Goal: Information Seeking & Learning: Learn about a topic

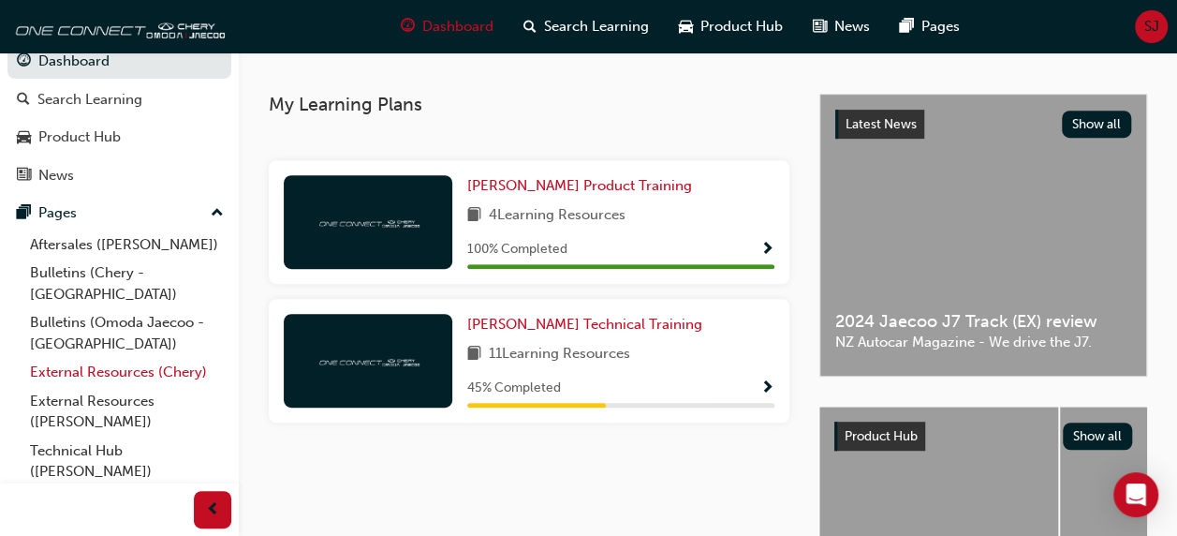
scroll to position [30, 0]
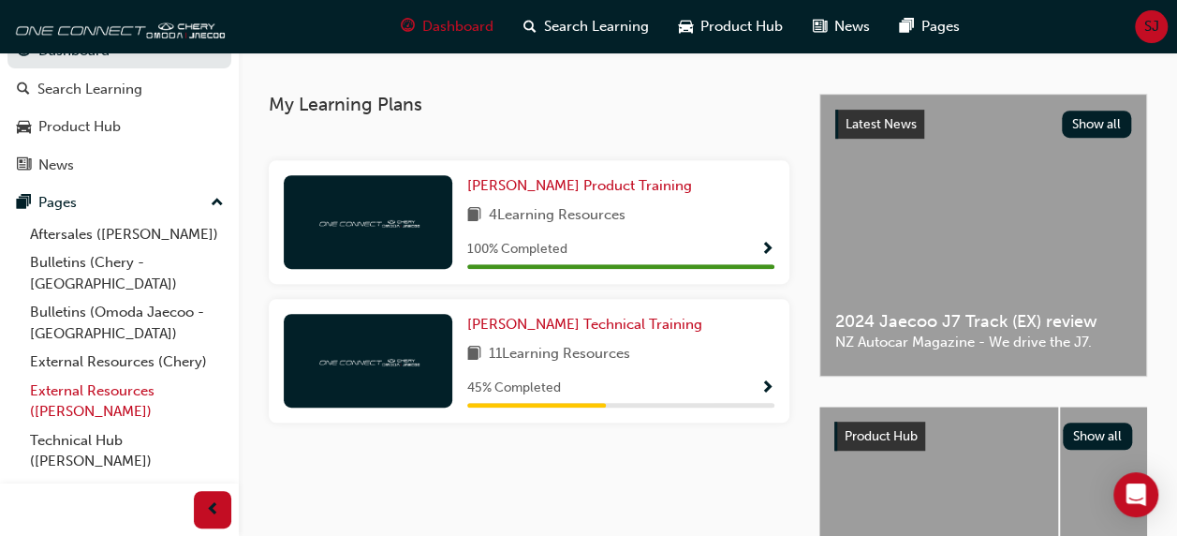
click at [103, 382] on link "External Resources ([PERSON_NAME])" at bounding box center [126, 401] width 209 height 50
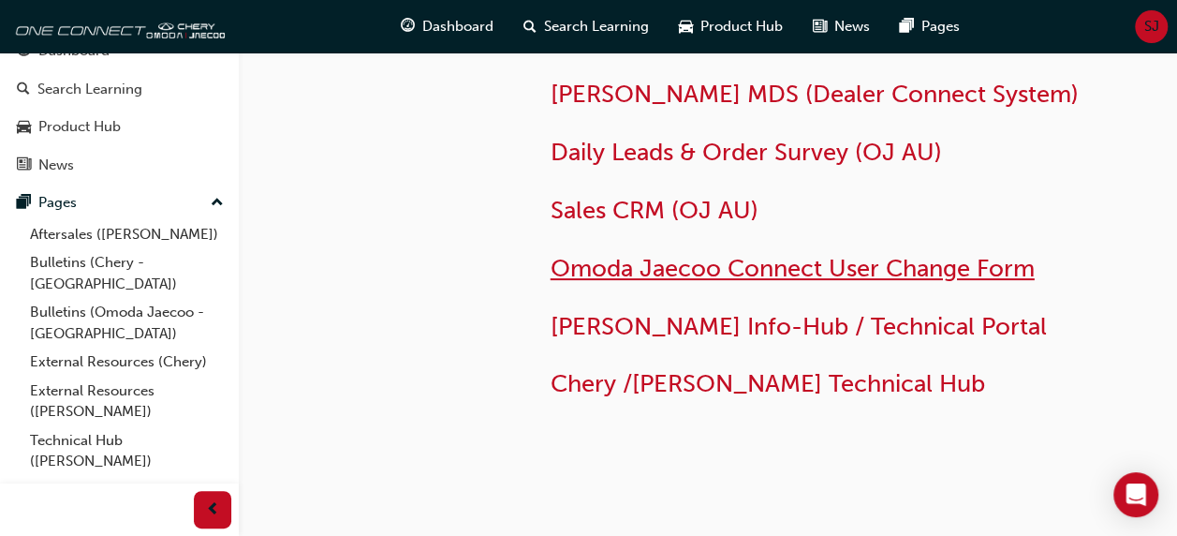
scroll to position [172, 0]
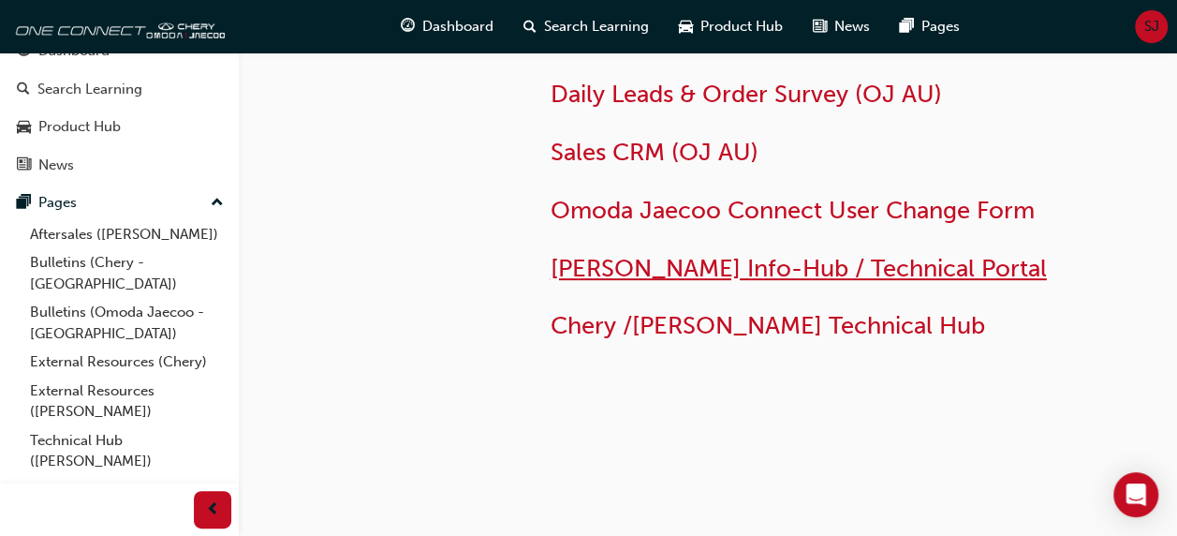
click at [783, 270] on span "[PERSON_NAME] Info-Hub / Technical Portal" at bounding box center [799, 268] width 496 height 29
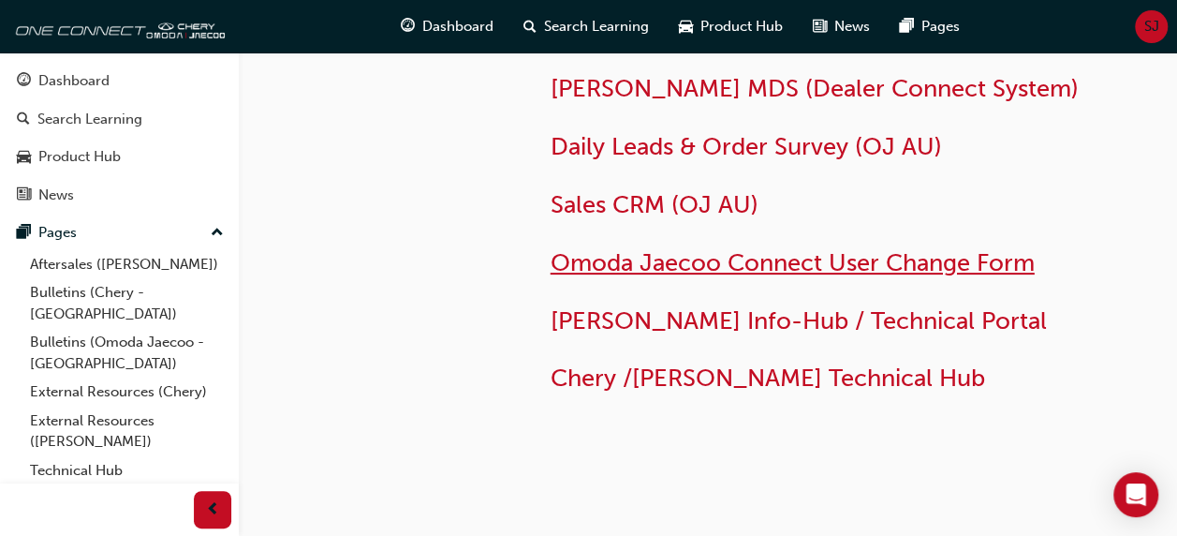
scroll to position [172, 0]
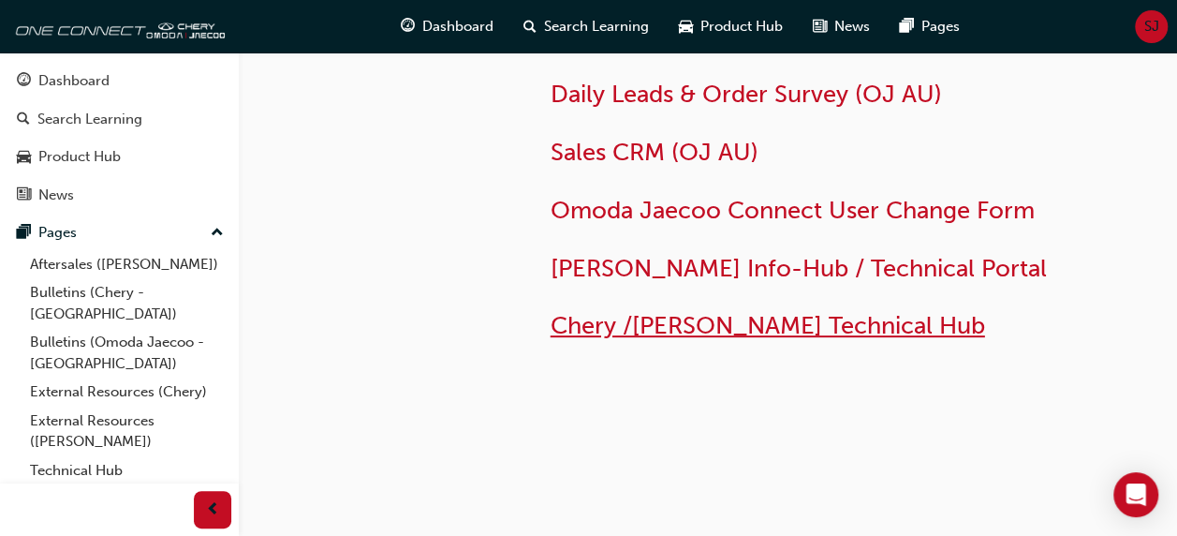
click at [675, 335] on span "Chery /[PERSON_NAME] Technical Hub" at bounding box center [768, 325] width 434 height 29
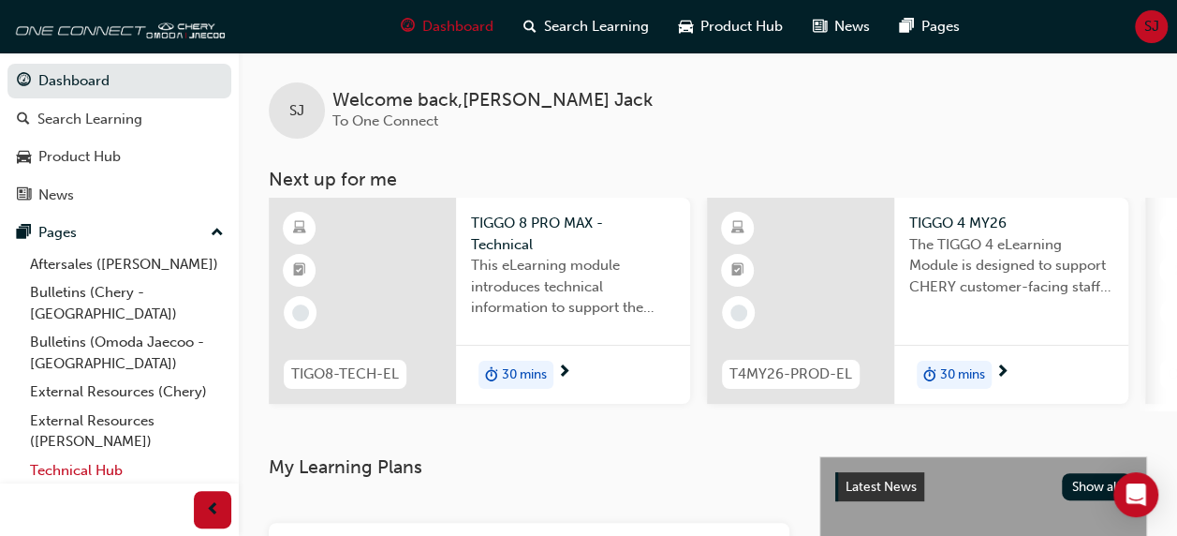
click at [73, 456] on link "Technical Hub ([PERSON_NAME])" at bounding box center [126, 481] width 209 height 50
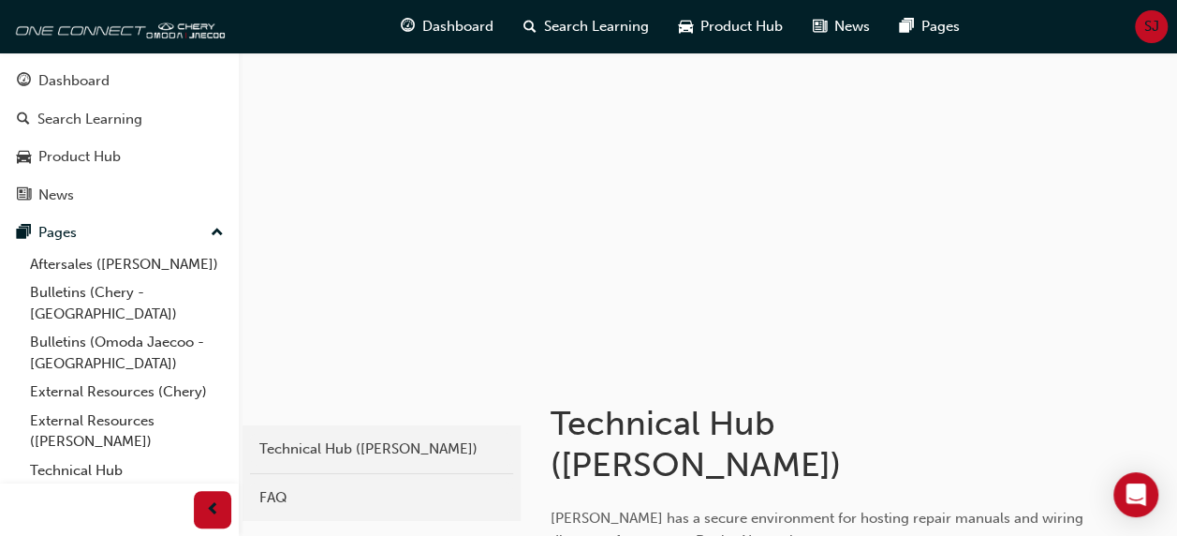
scroll to position [268, 0]
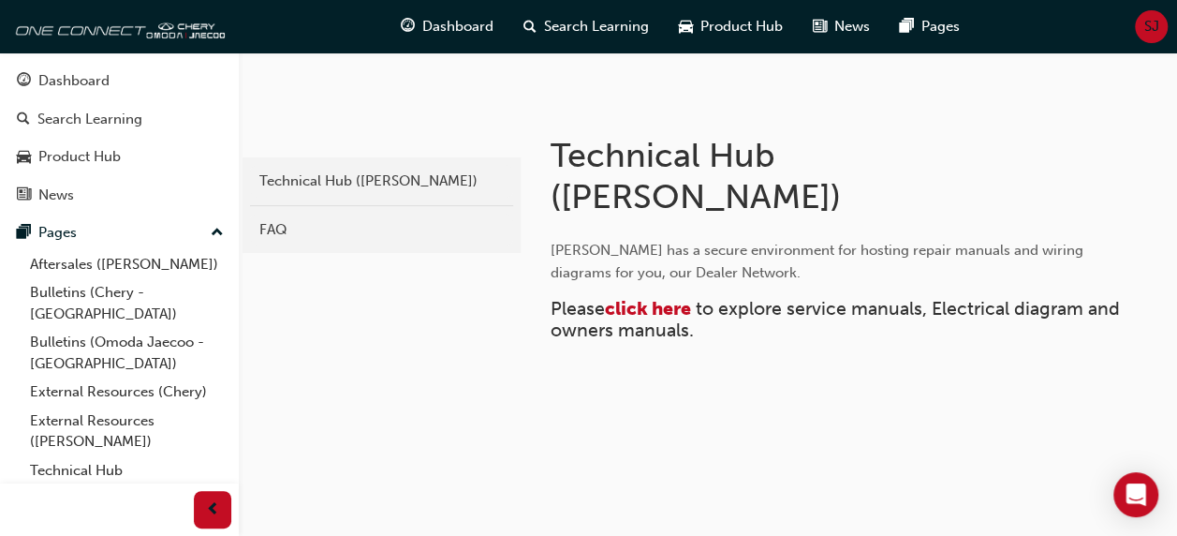
click at [650, 320] on span "to explore service manuals, Electrical diagram and owners manuals." at bounding box center [838, 319] width 574 height 43
click at [122, 407] on link "External Resources ([PERSON_NAME])" at bounding box center [126, 431] width 209 height 50
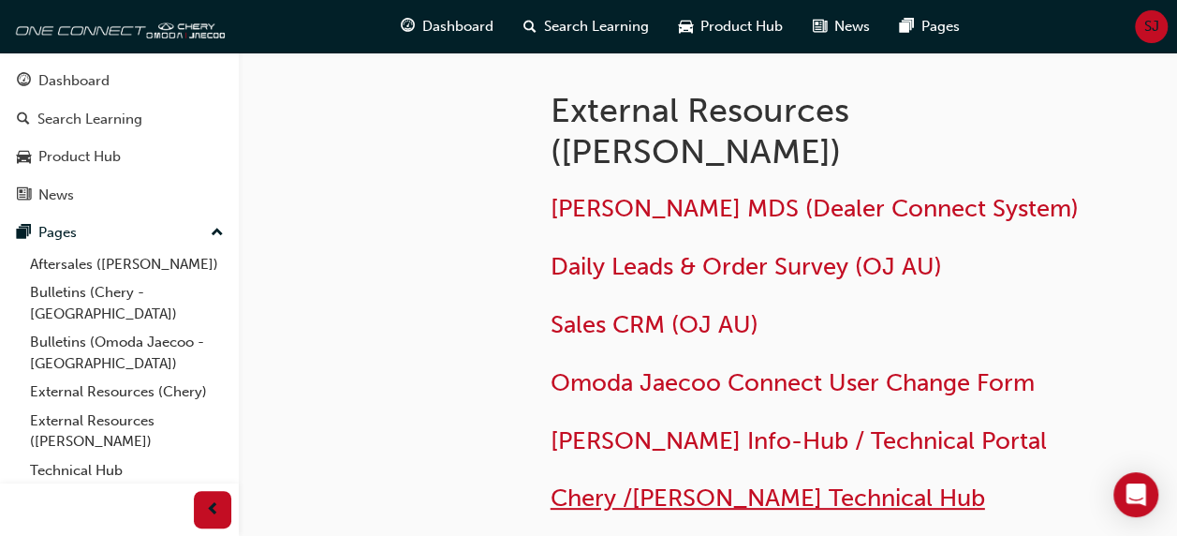
click at [727, 507] on span "Chery /[PERSON_NAME] Technical Hub" at bounding box center [768, 497] width 434 height 29
